Goal: Information Seeking & Learning: Learn about a topic

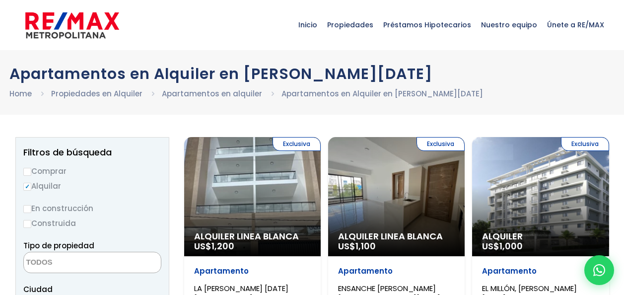
select select
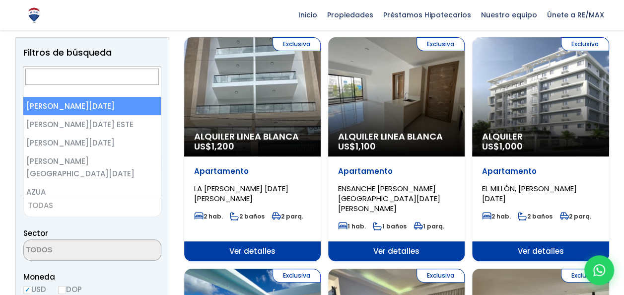
scroll to position [25, 0]
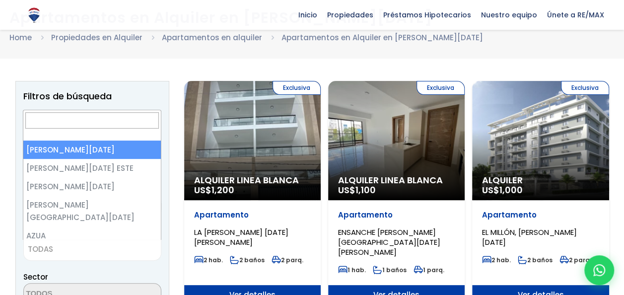
select select "149"
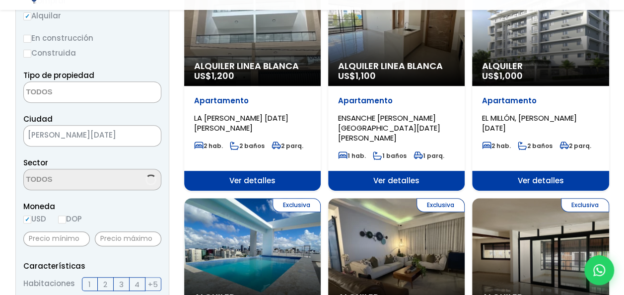
scroll to position [170, 0]
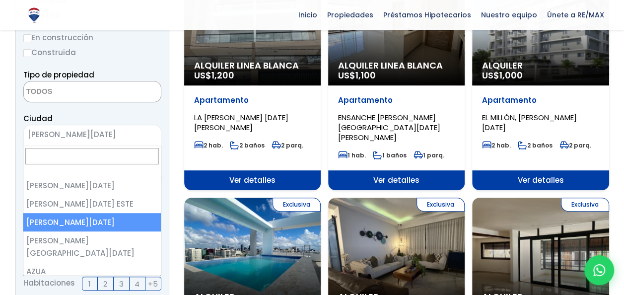
click at [130, 137] on span "SANTO DOMINGO OESTE" at bounding box center [80, 135] width 112 height 14
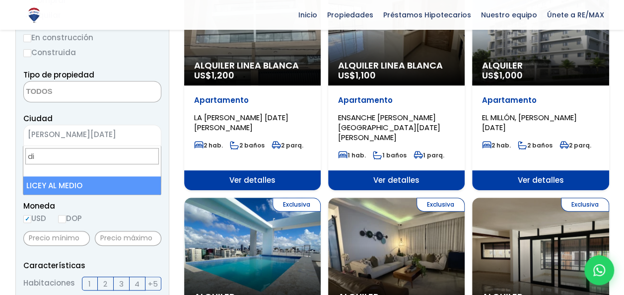
type input "d"
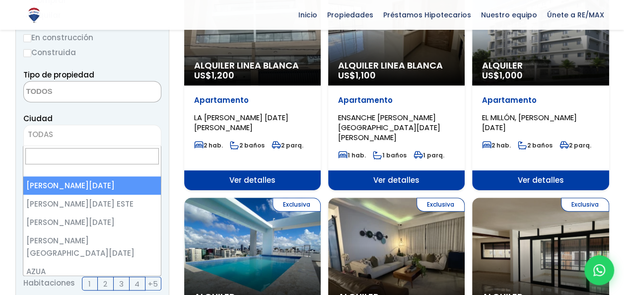
select select "1"
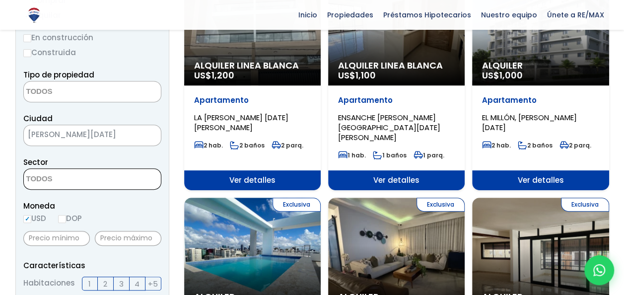
click at [85, 187] on textarea "Search" at bounding box center [72, 179] width 96 height 21
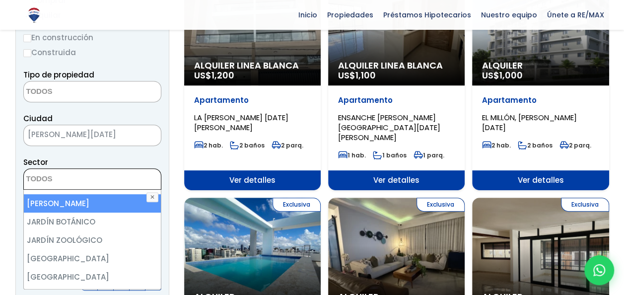
scroll to position [1828, 0]
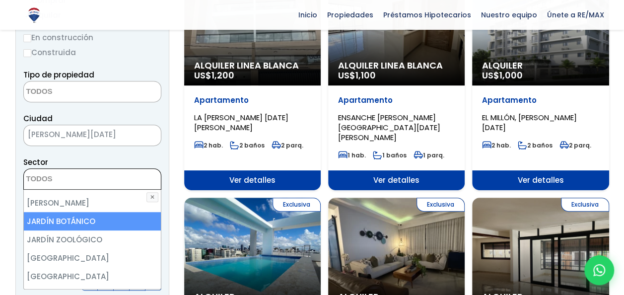
click at [101, 172] on textarea "Search" at bounding box center [72, 179] width 96 height 21
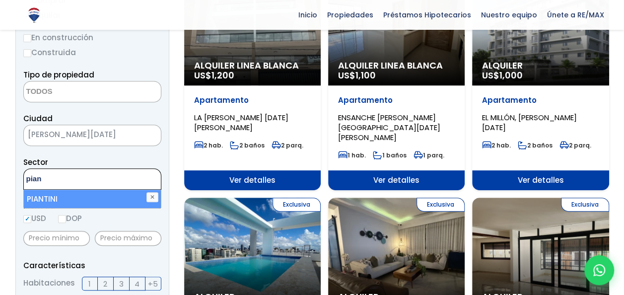
type textarea "pian"
click at [93, 200] on li "PIANTINI" at bounding box center [93, 199] width 138 height 18
select select "156"
click at [119, 178] on ul "× Seleccionados: 1" at bounding box center [86, 179] width 125 height 21
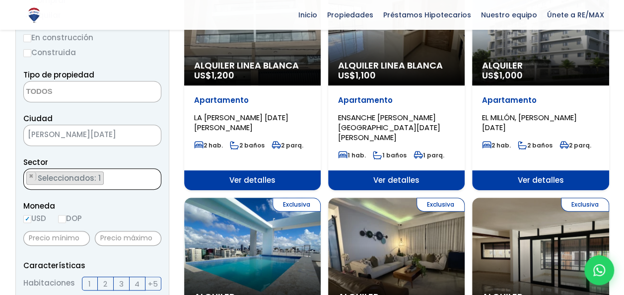
click at [119, 178] on ul "× Seleccionados: 1" at bounding box center [86, 179] width 125 height 21
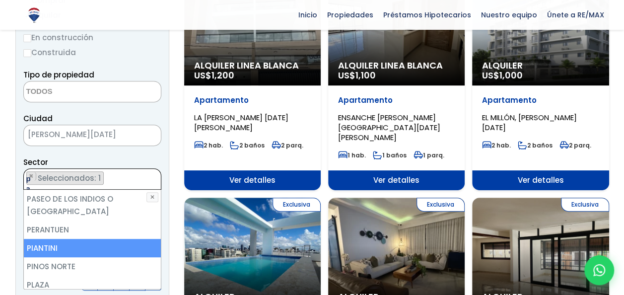
scroll to position [0, 0]
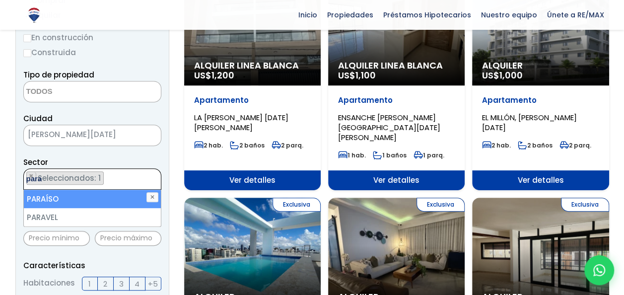
type textarea "para"
click at [93, 198] on li "PARAÍSO" at bounding box center [93, 199] width 138 height 18
select select "103"
click at [118, 180] on ul "× Seleccionados: 2 × Seleccionados: 2" at bounding box center [86, 179] width 125 height 21
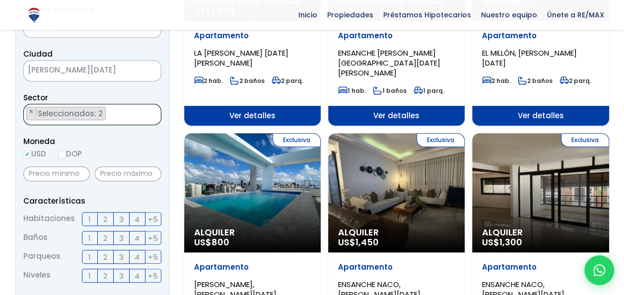
scroll to position [240, 0]
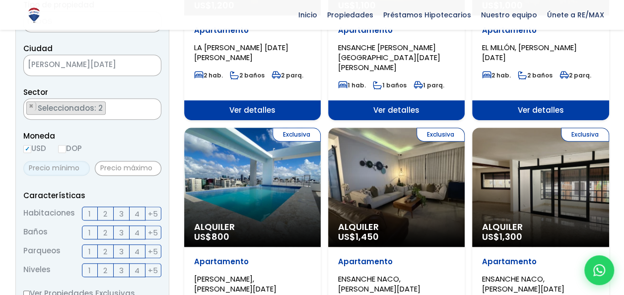
click at [78, 166] on input "text" at bounding box center [56, 168] width 67 height 15
type input "2"
type input "1,800"
click at [123, 164] on input "text" at bounding box center [128, 168] width 67 height 15
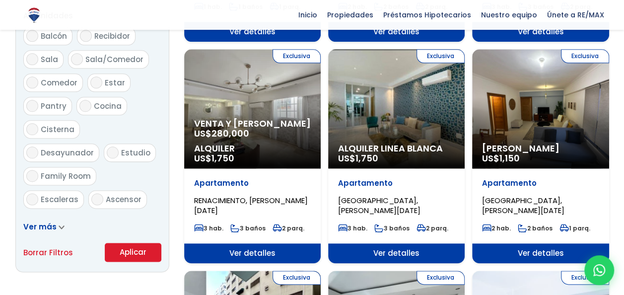
scroll to position [541, 0]
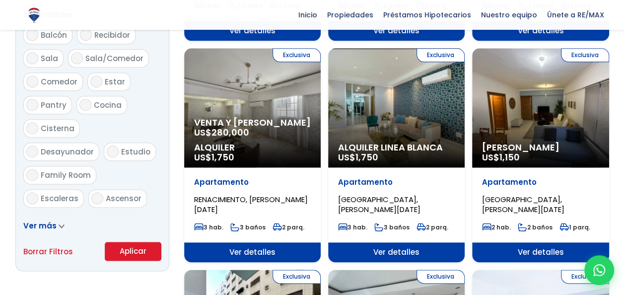
type input "2,500"
click at [136, 247] on button "Aplicar" at bounding box center [133, 251] width 57 height 19
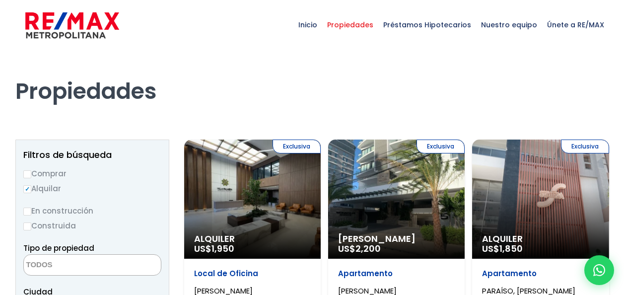
select select
select select "103"
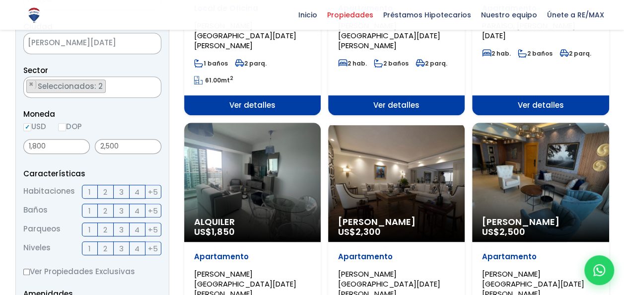
scroll to position [266, 0]
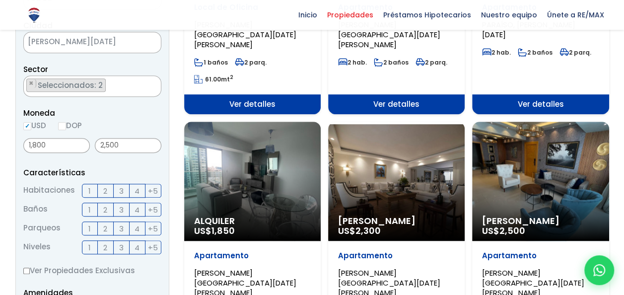
click at [123, 187] on span "3" at bounding box center [121, 191] width 4 height 12
click at [0, 0] on input "3" at bounding box center [0, 0] width 0 height 0
click at [121, 227] on span "3" at bounding box center [121, 228] width 4 height 12
click at [0, 0] on input "3" at bounding box center [0, 0] width 0 height 0
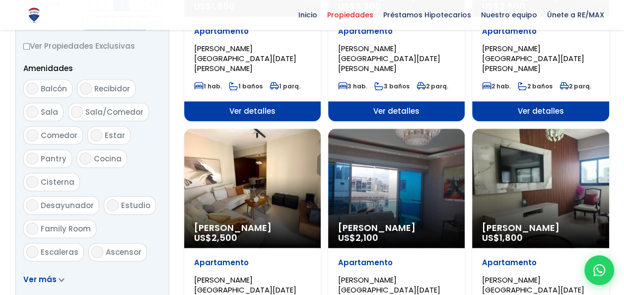
scroll to position [636, 0]
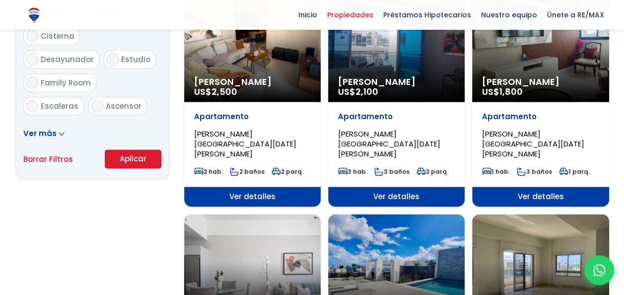
click at [141, 156] on button "Aplicar" at bounding box center [133, 158] width 57 height 19
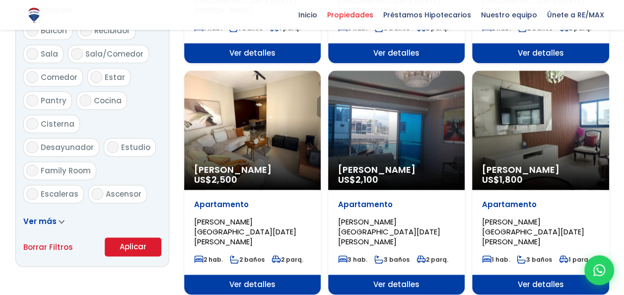
scroll to position [548, 0]
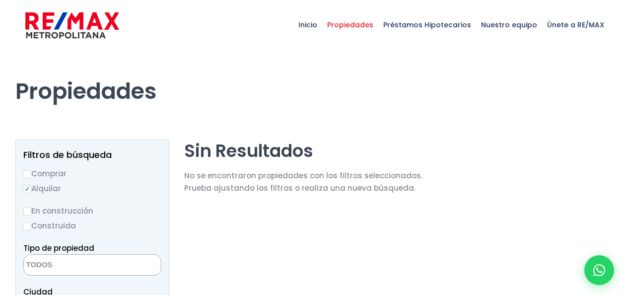
select select
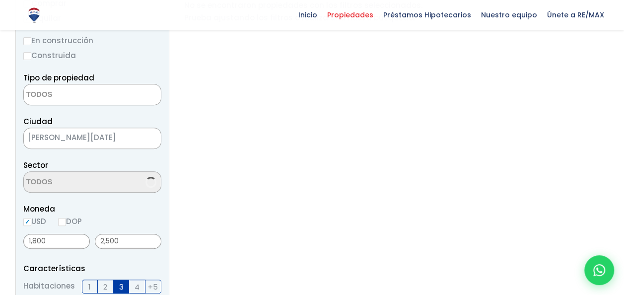
scroll to position [2206, 0]
select select "103"
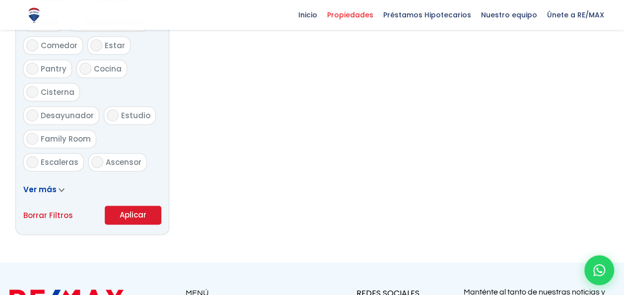
scroll to position [585, 0]
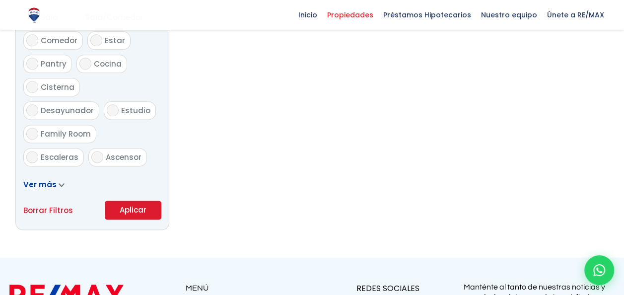
click at [146, 206] on button "Aplicar" at bounding box center [133, 210] width 57 height 19
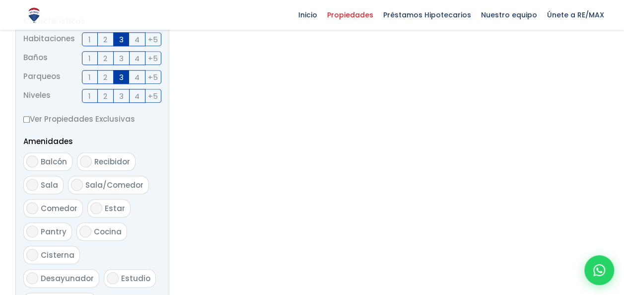
scroll to position [361, 0]
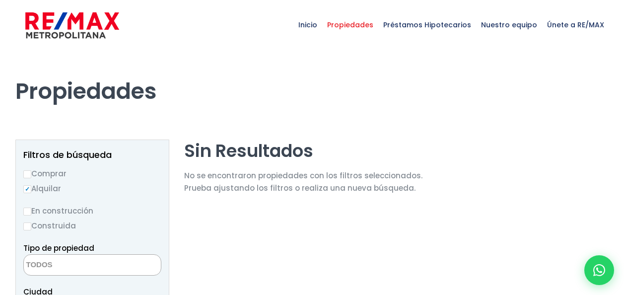
select select
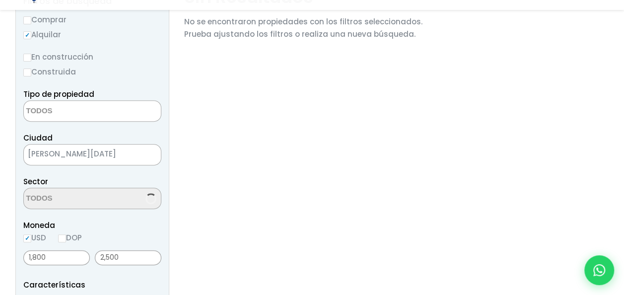
scroll to position [171, 0]
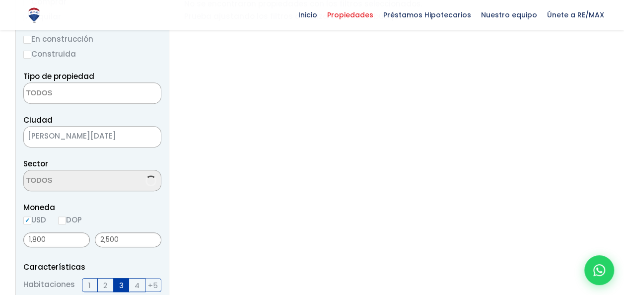
select select "103"
click at [128, 236] on input "2,500" at bounding box center [128, 239] width 67 height 15
type input "2"
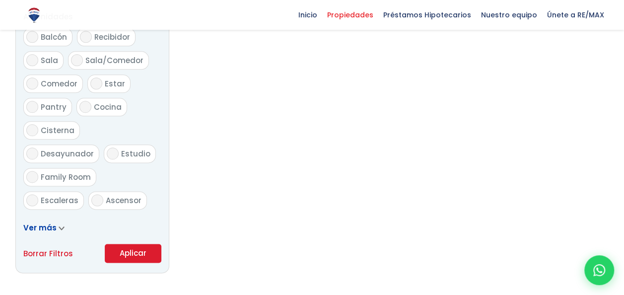
scroll to position [542, 0]
type input "3,000"
click at [135, 253] on button "Aplicar" at bounding box center [133, 252] width 57 height 19
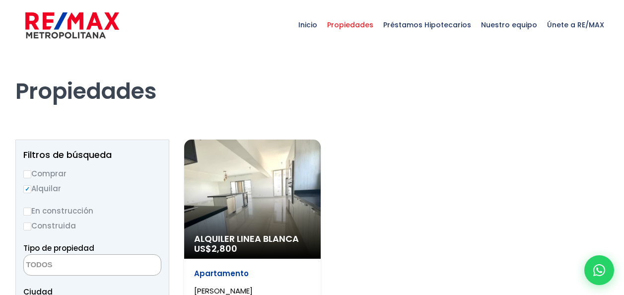
select select
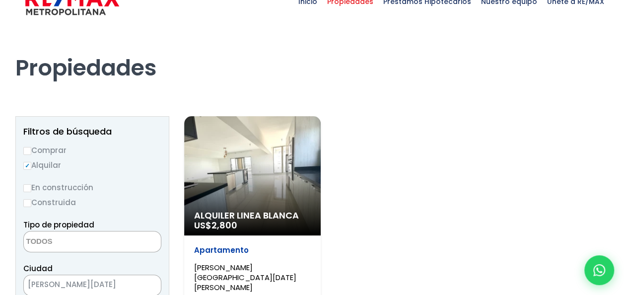
select select "103"
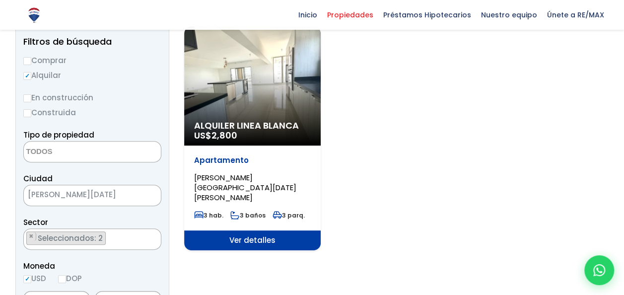
scroll to position [113, 0]
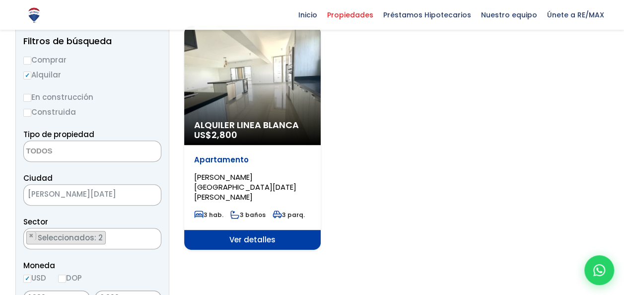
click at [248, 230] on span "Ver detalles" at bounding box center [252, 240] width 137 height 20
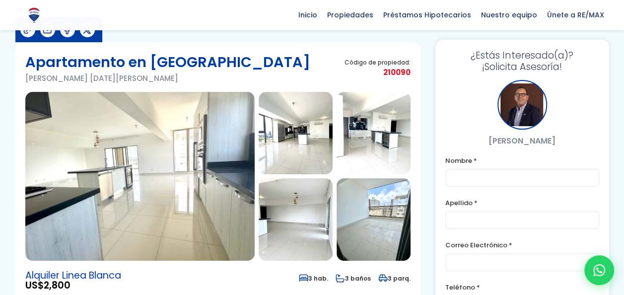
scroll to position [45, 0]
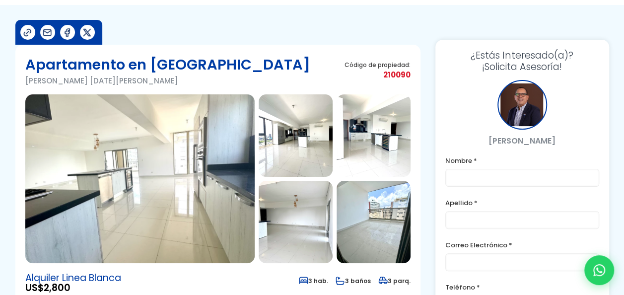
click at [385, 211] on img at bounding box center [374, 222] width 74 height 82
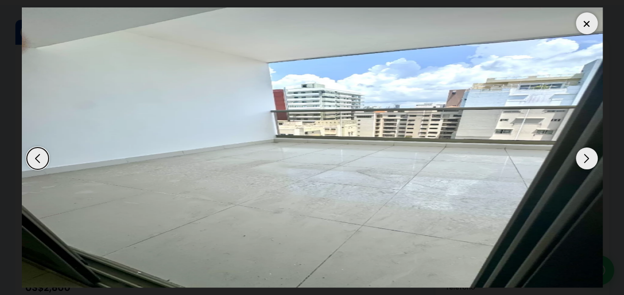
click at [583, 26] on div at bounding box center [587, 23] width 22 height 22
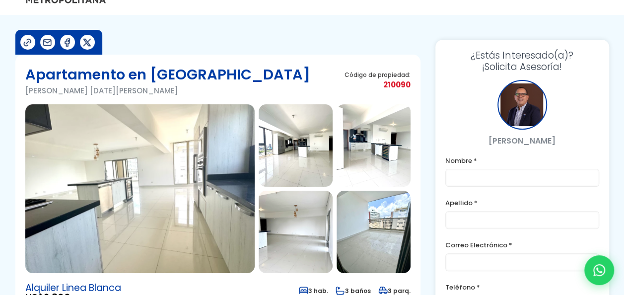
scroll to position [0, 0]
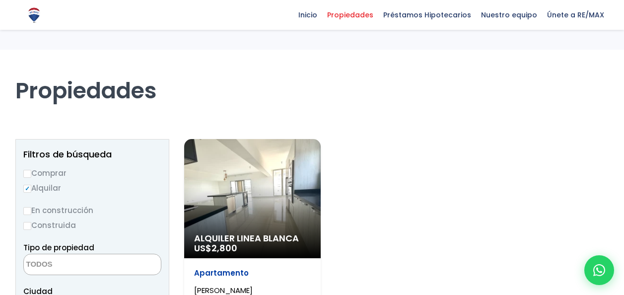
select select
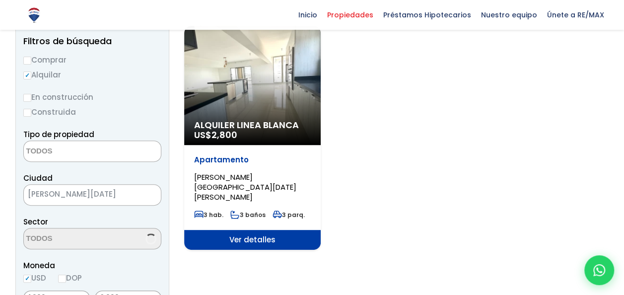
select select "103"
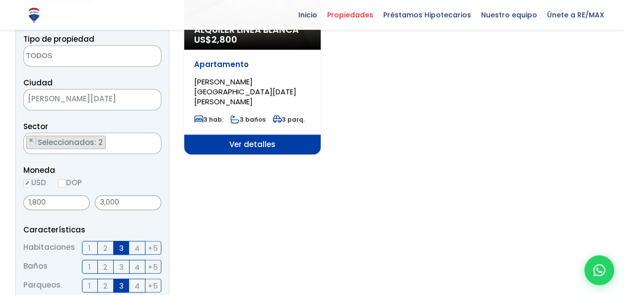
scroll to position [209, 0]
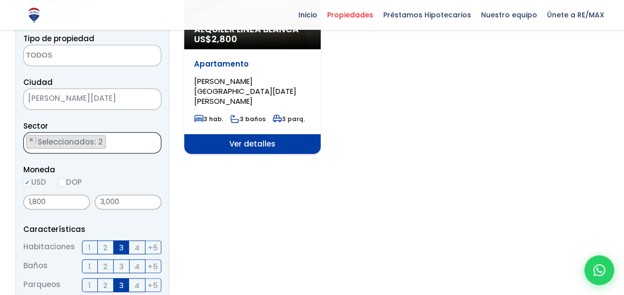
click at [140, 142] on ul "× Seleccionados: 2 × Seleccionados: 2" at bounding box center [86, 143] width 125 height 21
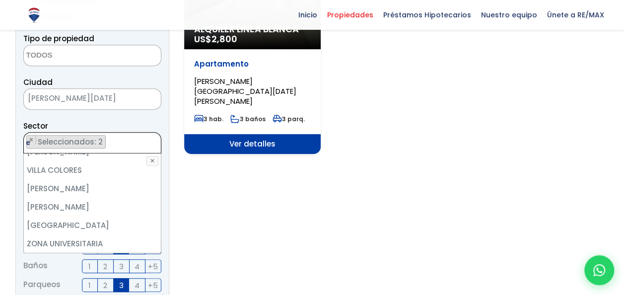
scroll to position [0, 0]
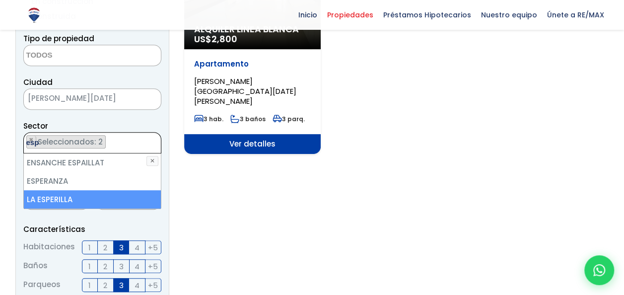
type textarea "esp"
click at [87, 199] on li "LA ESPERILLA" at bounding box center [93, 199] width 138 height 18
select select "180"
click at [107, 218] on form "Comprar Alquilar En construcción Construida Tipo de propiedad APARTAMENTO CASA …" at bounding box center [92, 277] width 138 height 638
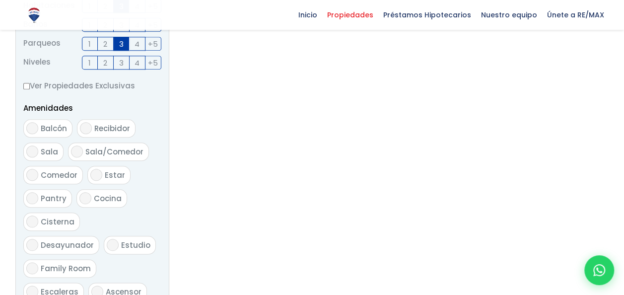
scroll to position [585, 0]
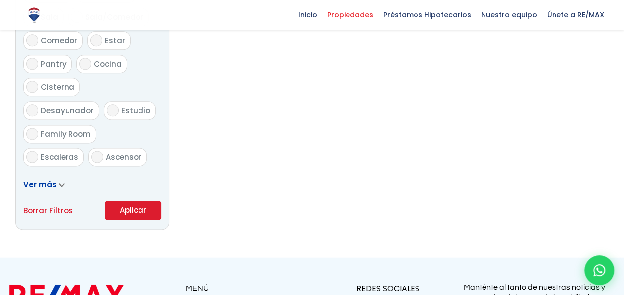
click at [135, 209] on button "Aplicar" at bounding box center [133, 210] width 57 height 19
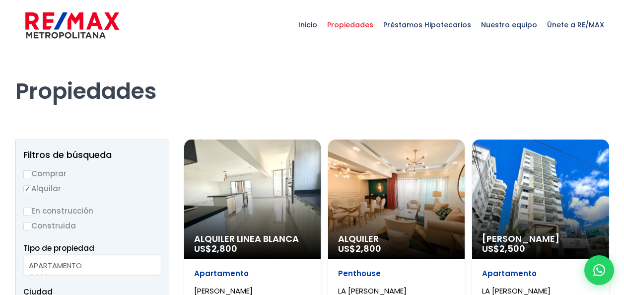
select select
select select "180"
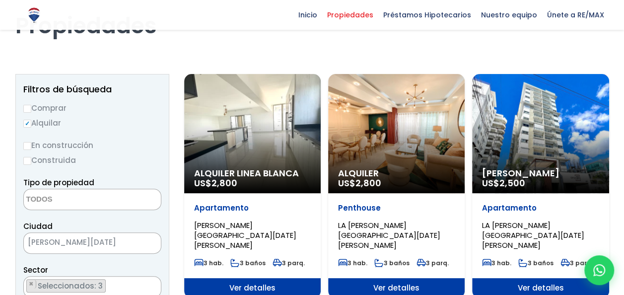
scroll to position [65, 0]
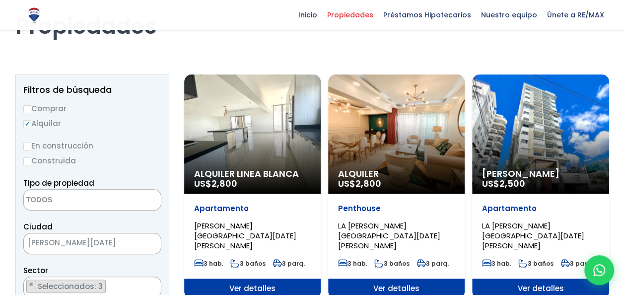
click at [401, 100] on div "Alquiler US$ 2,800" at bounding box center [396, 133] width 137 height 119
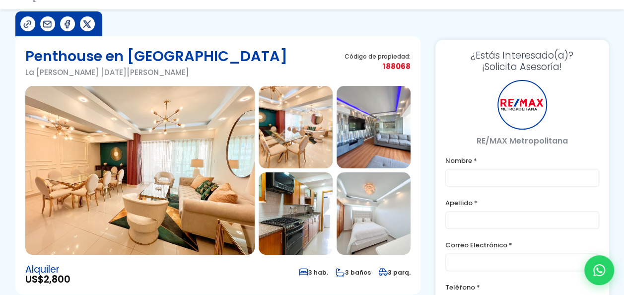
scroll to position [58, 0]
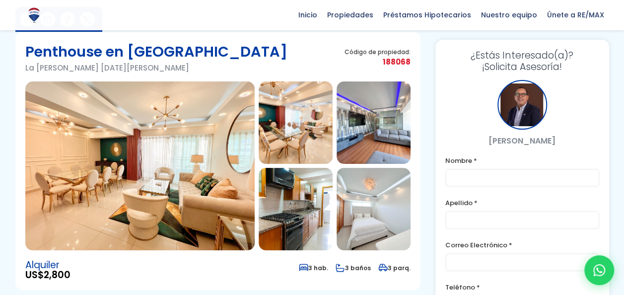
click at [170, 160] on img at bounding box center [139, 165] width 229 height 169
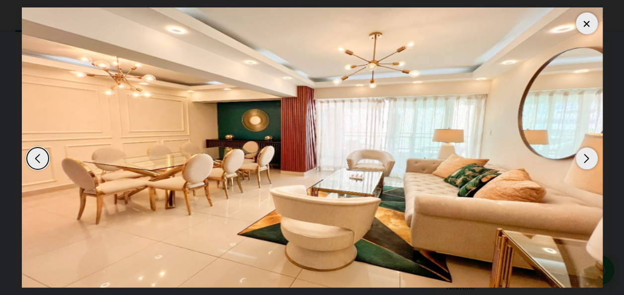
click at [582, 159] on div "Next slide" at bounding box center [587, 159] width 22 height 22
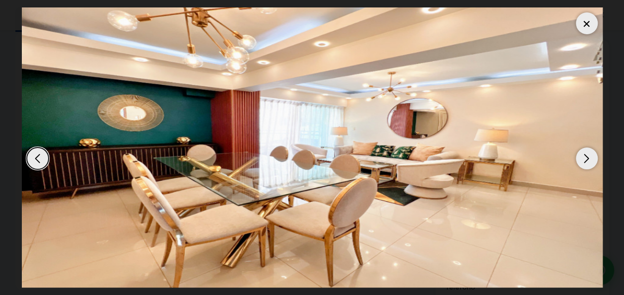
click at [591, 157] on div "Next slide" at bounding box center [587, 159] width 22 height 22
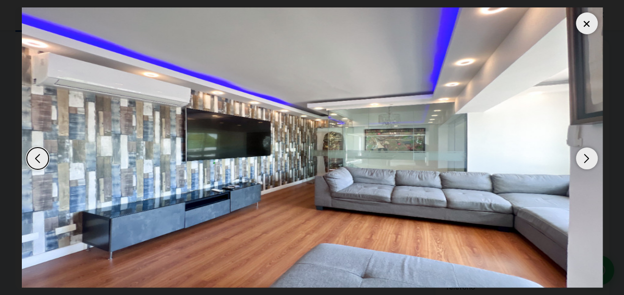
click at [591, 157] on div "Next slide" at bounding box center [587, 159] width 22 height 22
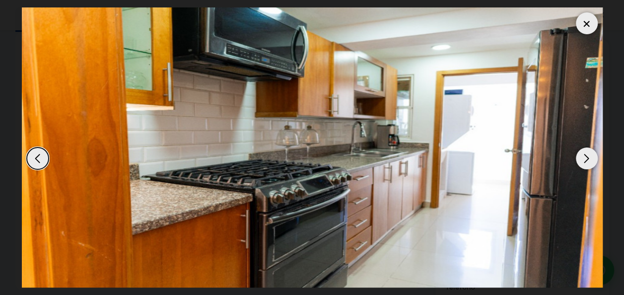
click at [591, 157] on div "Next slide" at bounding box center [587, 159] width 22 height 22
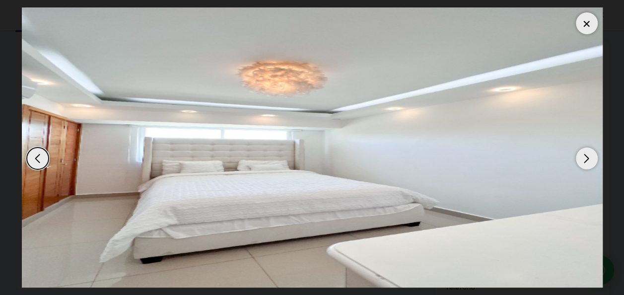
click at [591, 157] on div "Next slide" at bounding box center [587, 159] width 22 height 22
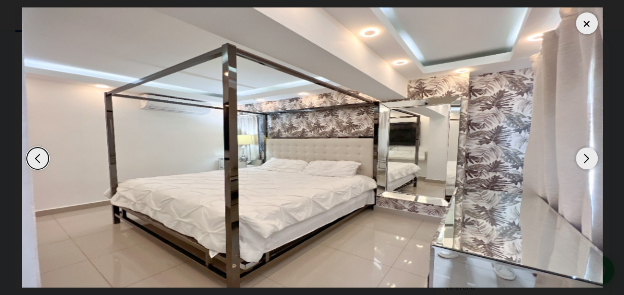
click at [588, 160] on div "Next slide" at bounding box center [587, 159] width 22 height 22
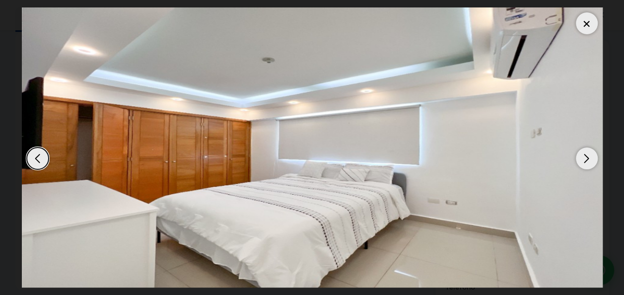
click at [588, 160] on div "Next slide" at bounding box center [587, 159] width 22 height 22
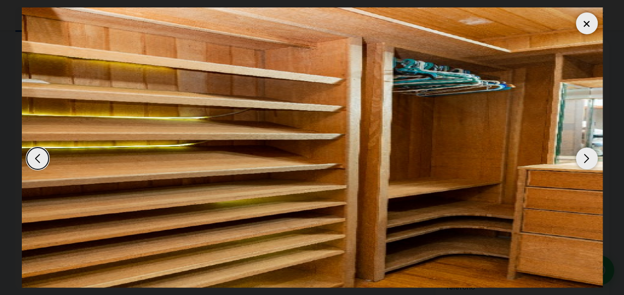
click at [588, 160] on div "Next slide" at bounding box center [587, 159] width 22 height 22
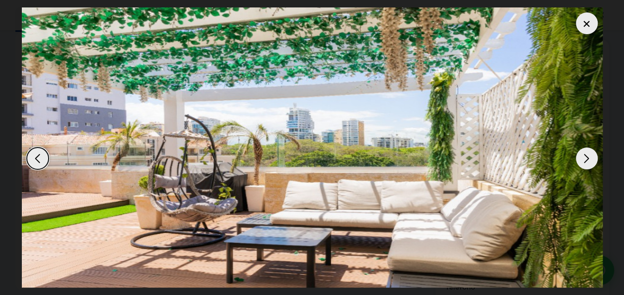
click at [588, 160] on div "Next slide" at bounding box center [587, 159] width 22 height 22
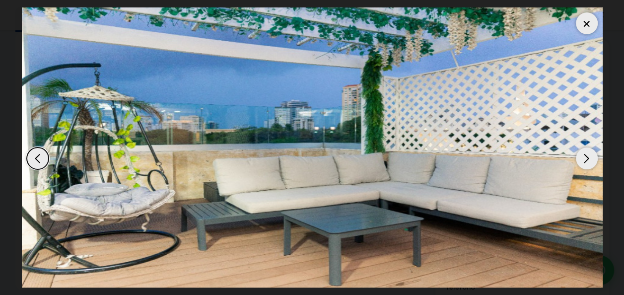
click at [588, 160] on div "Next slide" at bounding box center [587, 159] width 22 height 22
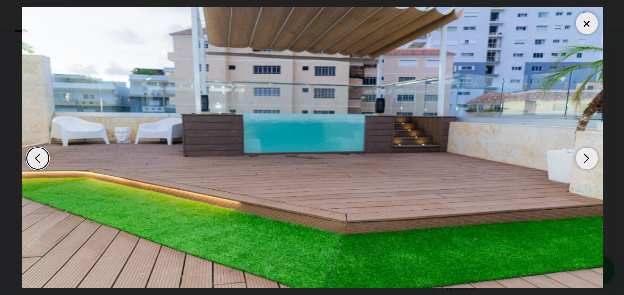
click at [588, 160] on div "Next slide" at bounding box center [587, 159] width 22 height 22
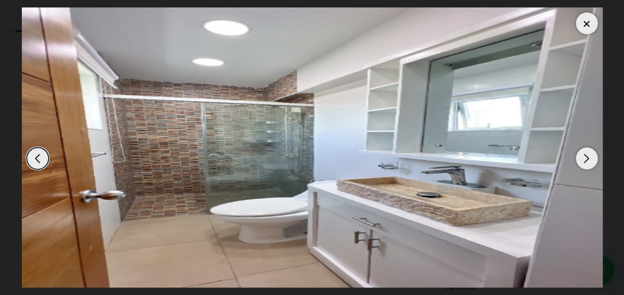
click at [588, 160] on div "Next slide" at bounding box center [587, 159] width 22 height 22
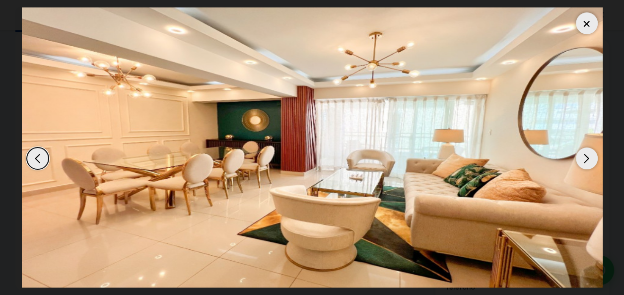
click at [588, 160] on div "Next slide" at bounding box center [587, 159] width 22 height 22
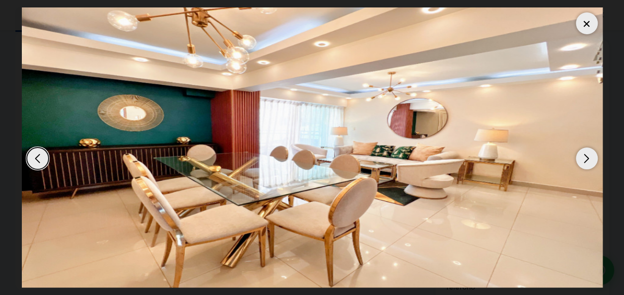
click at [592, 23] on div at bounding box center [587, 23] width 22 height 22
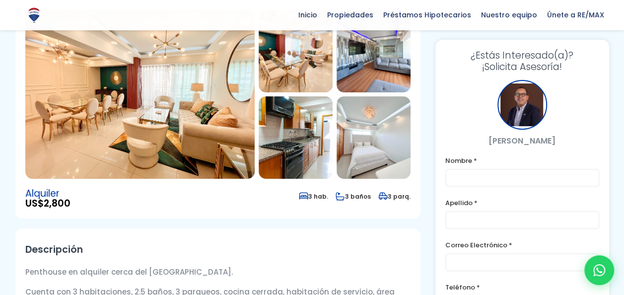
scroll to position [0, 0]
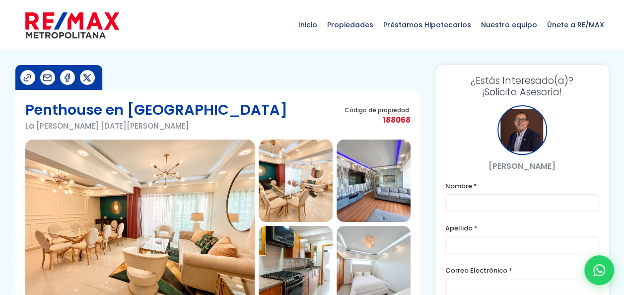
click at [30, 74] on img at bounding box center [27, 78] width 10 height 10
click at [46, 76] on img at bounding box center [47, 78] width 10 height 10
click at [47, 74] on img at bounding box center [47, 78] width 10 height 10
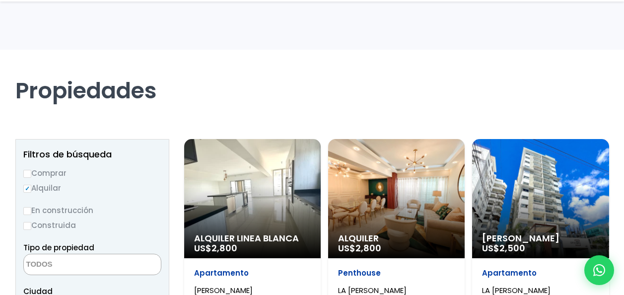
select select
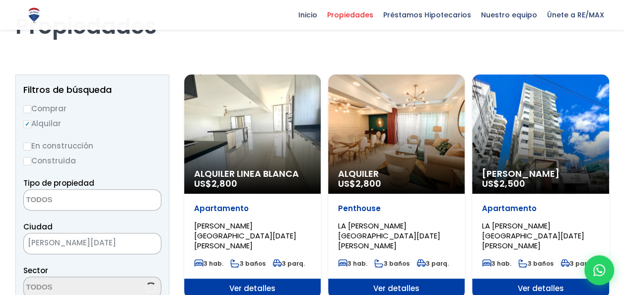
scroll to position [2206, 0]
select select "180"
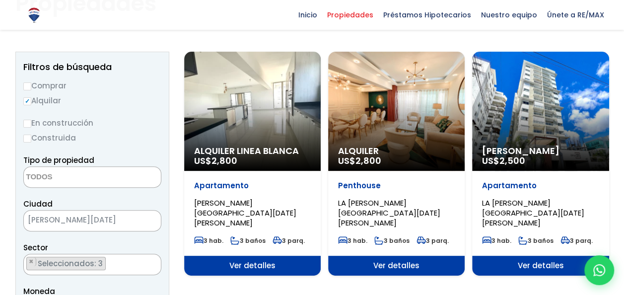
scroll to position [88, 0]
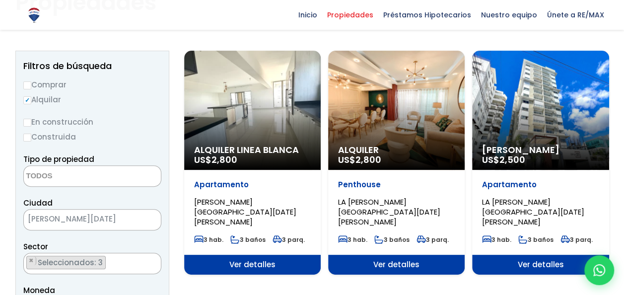
click at [272, 124] on div "Alquiler Linea Blanca US$ 2,800" at bounding box center [252, 110] width 137 height 119
click at [250, 255] on span "Ver detalles" at bounding box center [252, 265] width 137 height 20
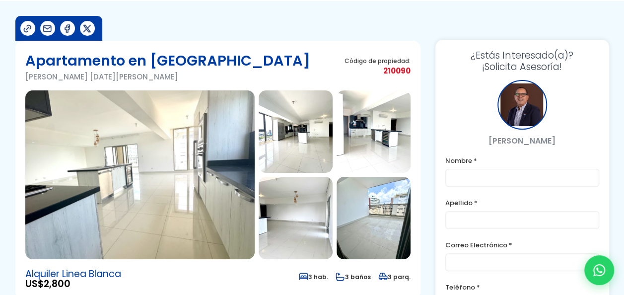
scroll to position [49, 0]
